Goal: Transaction & Acquisition: Obtain resource

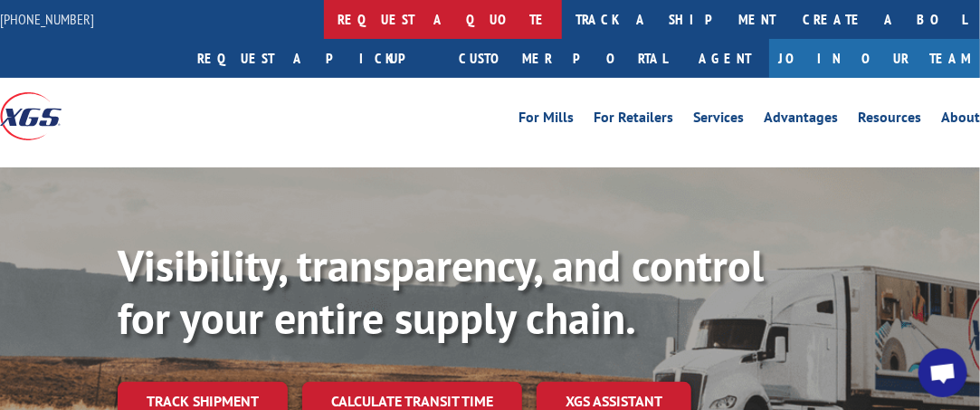
click at [378, 21] on link "request a quote" at bounding box center [443, 19] width 238 height 39
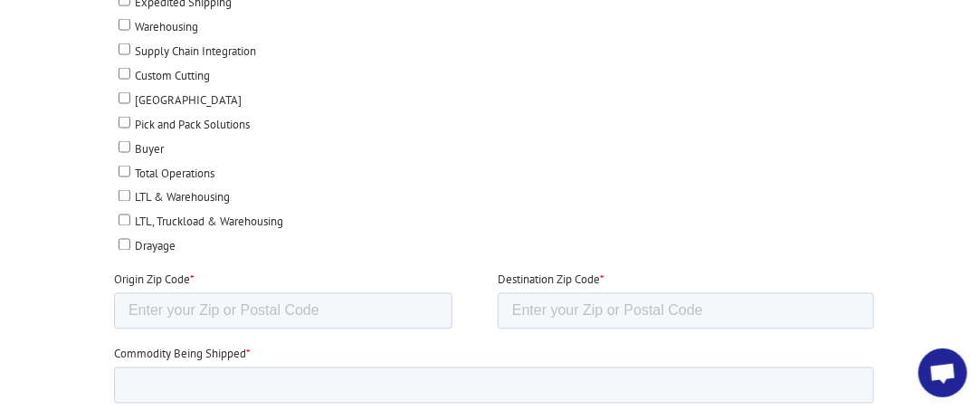
scroll to position [1034, 0]
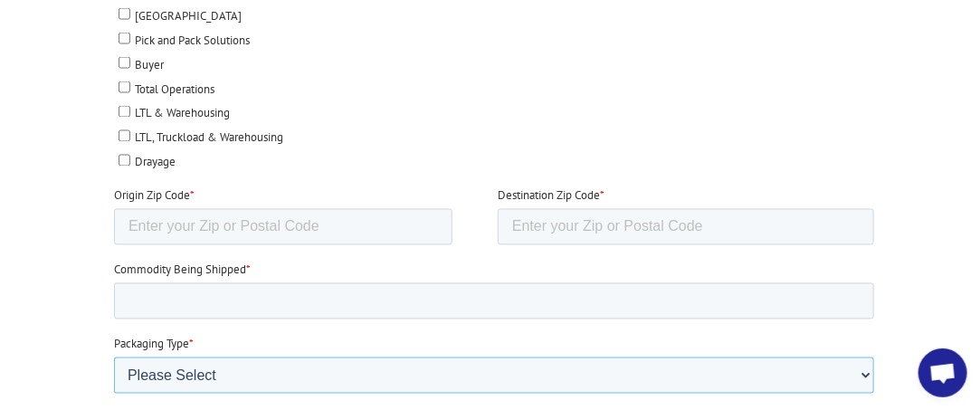
click at [168, 361] on select "Please Select Rolled Goods Palletized" at bounding box center [494, 376] width 760 height 36
click at [68, 229] on div at bounding box center [490, 183] width 980 height 1324
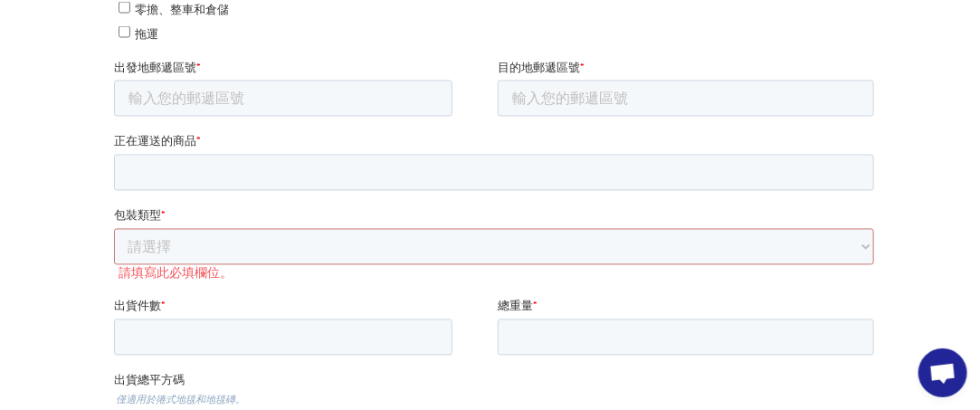
scroll to position [982, 0]
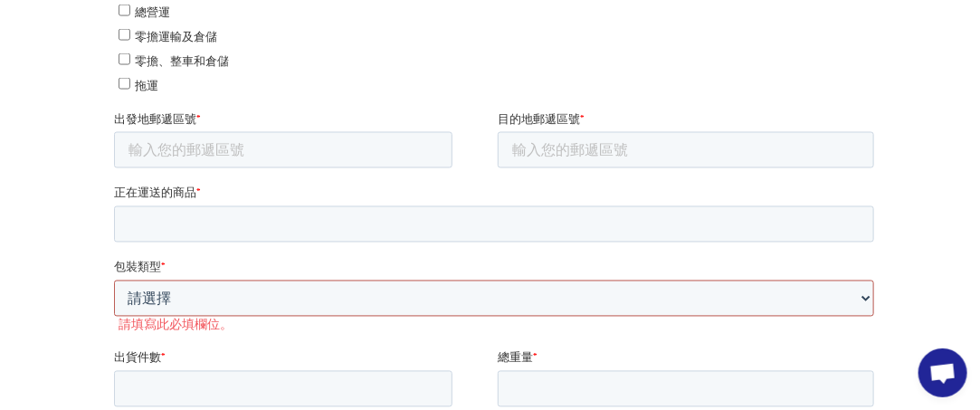
click at [158, 290] on select "請選擇 軋製產品 托盤化" at bounding box center [494, 300] width 760 height 36
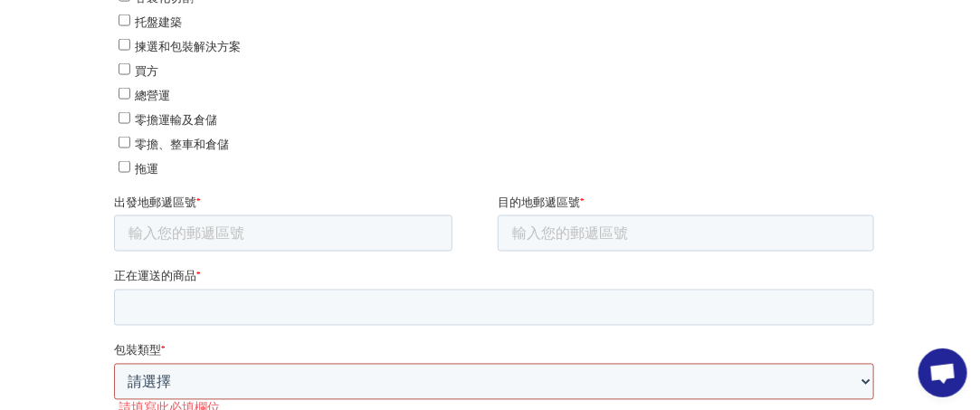
scroll to position [892, 0]
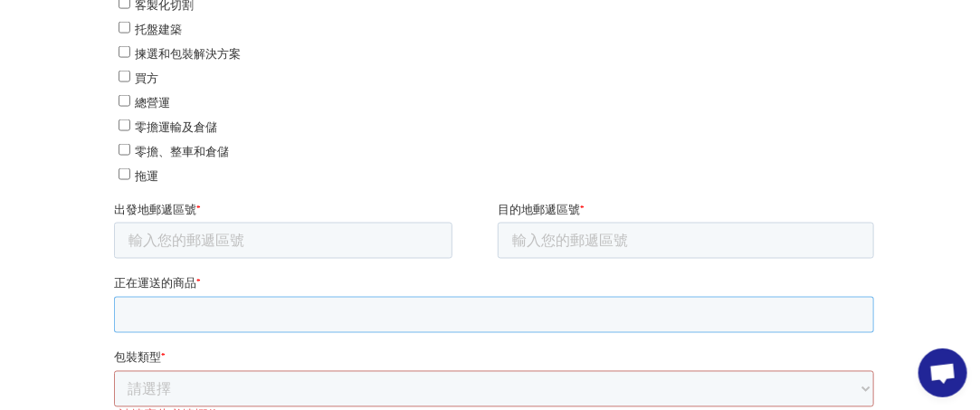
click at [159, 307] on input "正在運送的商品 *" at bounding box center [494, 316] width 760 height 36
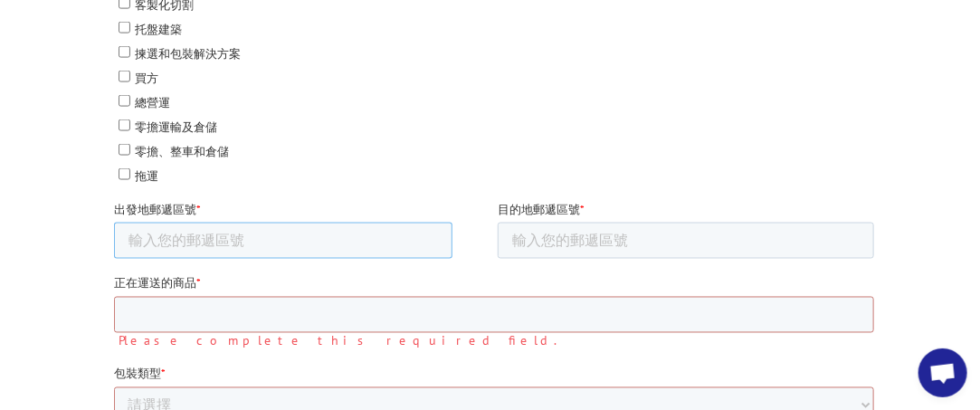
click at [171, 234] on input "出發地郵遞區號 *" at bounding box center [283, 242] width 339 height 36
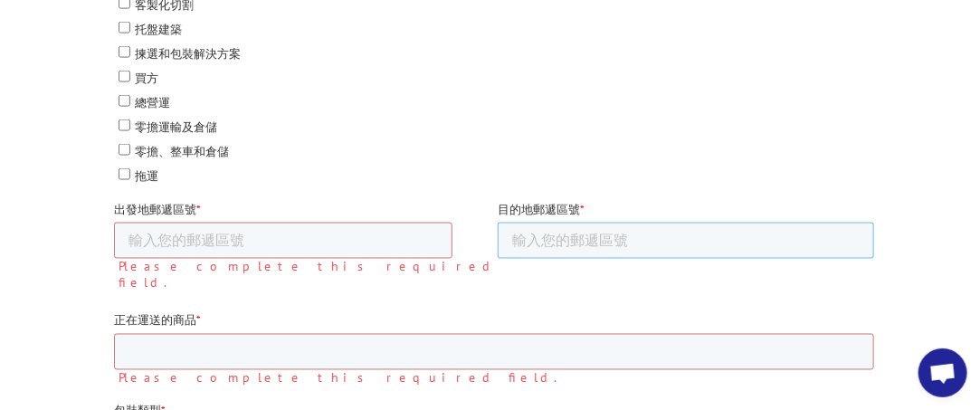
click at [570, 231] on input "目的地郵遞區號 *" at bounding box center [686, 242] width 377 height 36
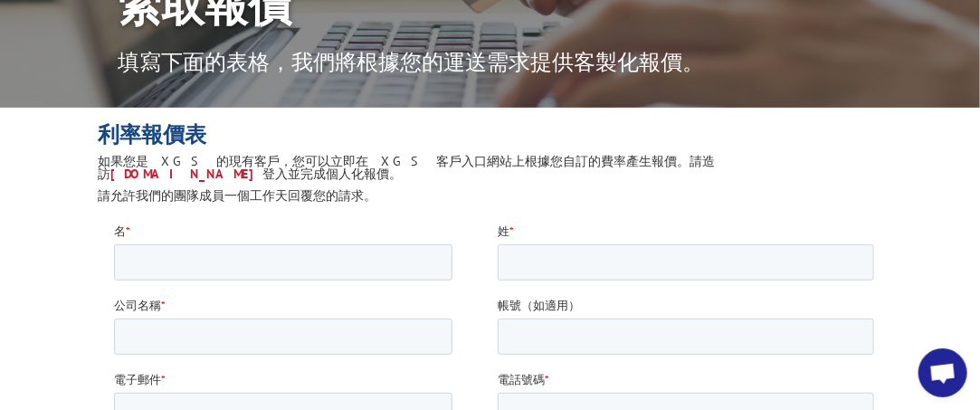
scroll to position [167, 0]
